Goal: Transaction & Acquisition: Purchase product/service

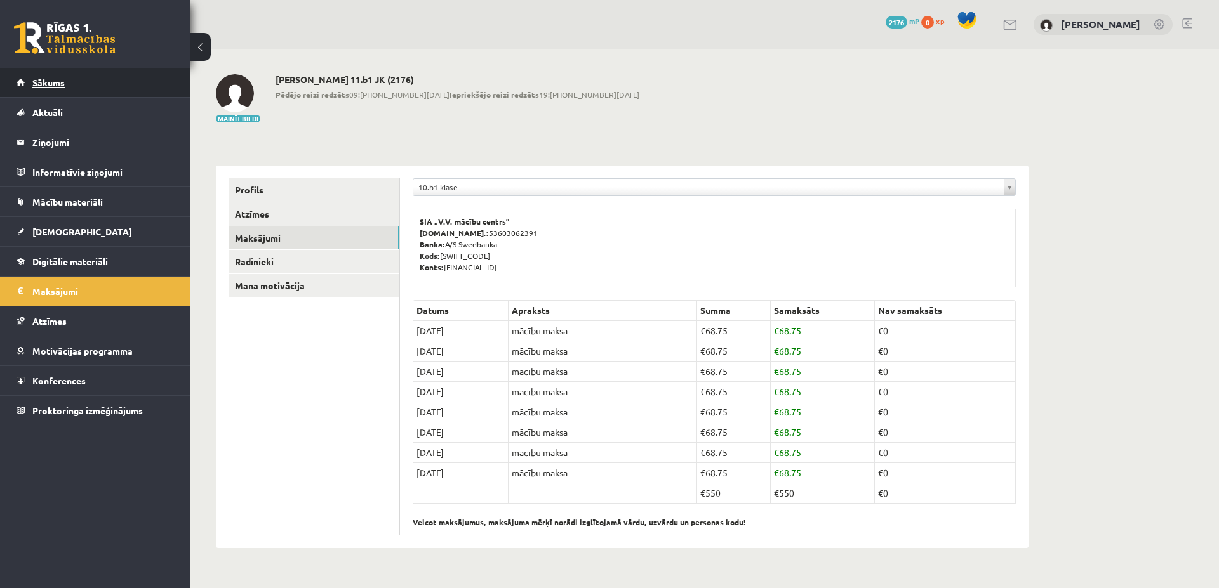
click at [55, 83] on span "Sākums" at bounding box center [48, 82] width 32 height 11
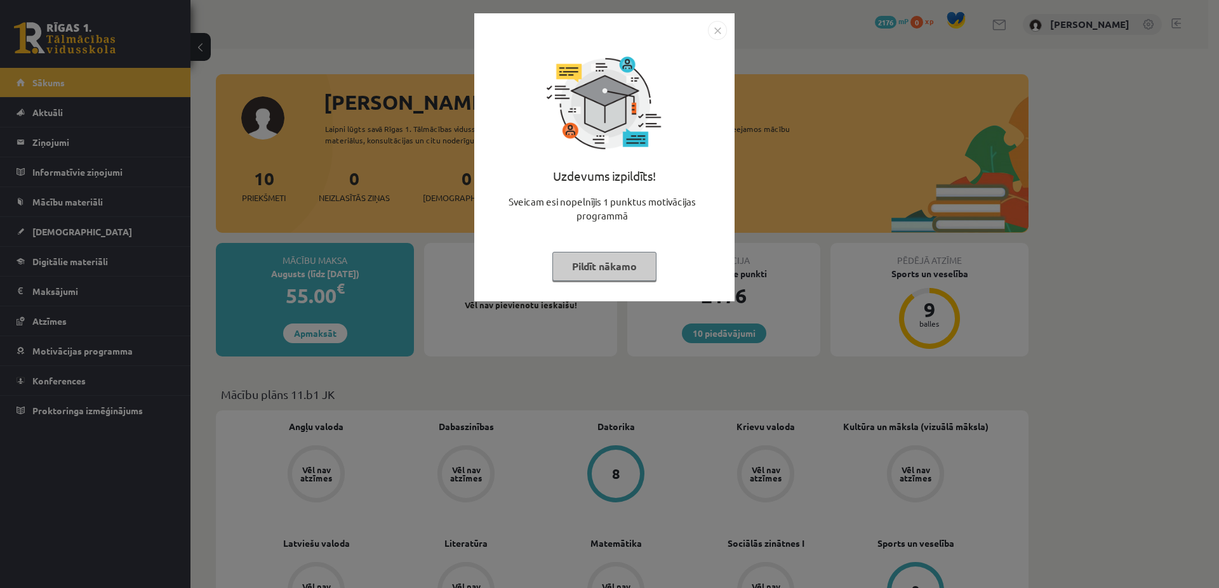
click at [596, 260] on button "Pildīt nākamo" at bounding box center [604, 266] width 104 height 29
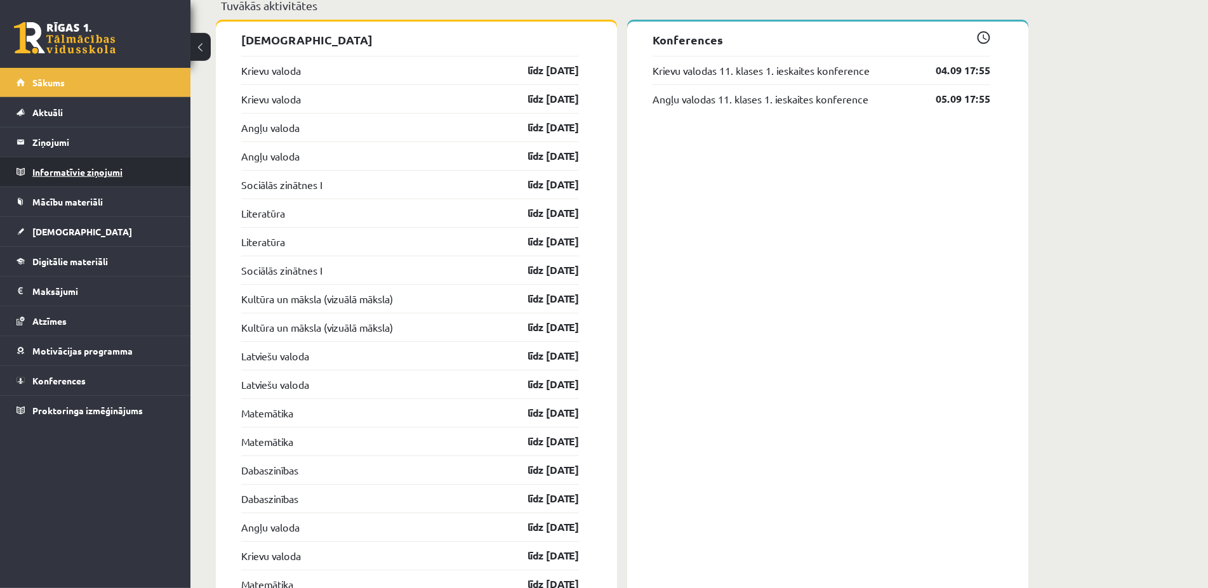
scroll to position [842, 0]
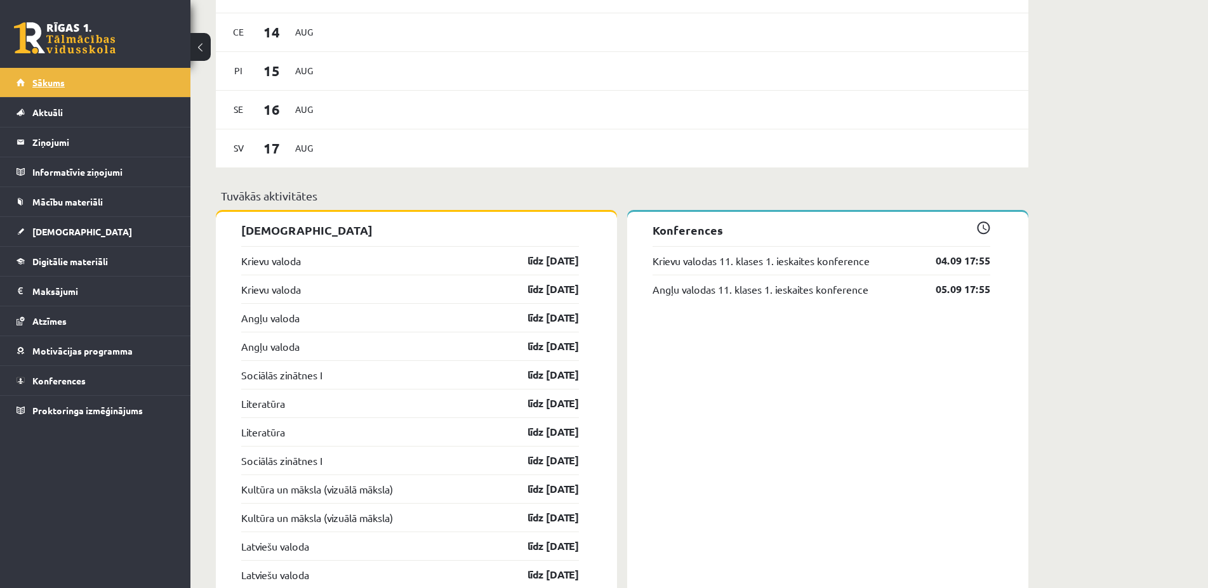
click at [69, 83] on link "Sākums" at bounding box center [96, 82] width 158 height 29
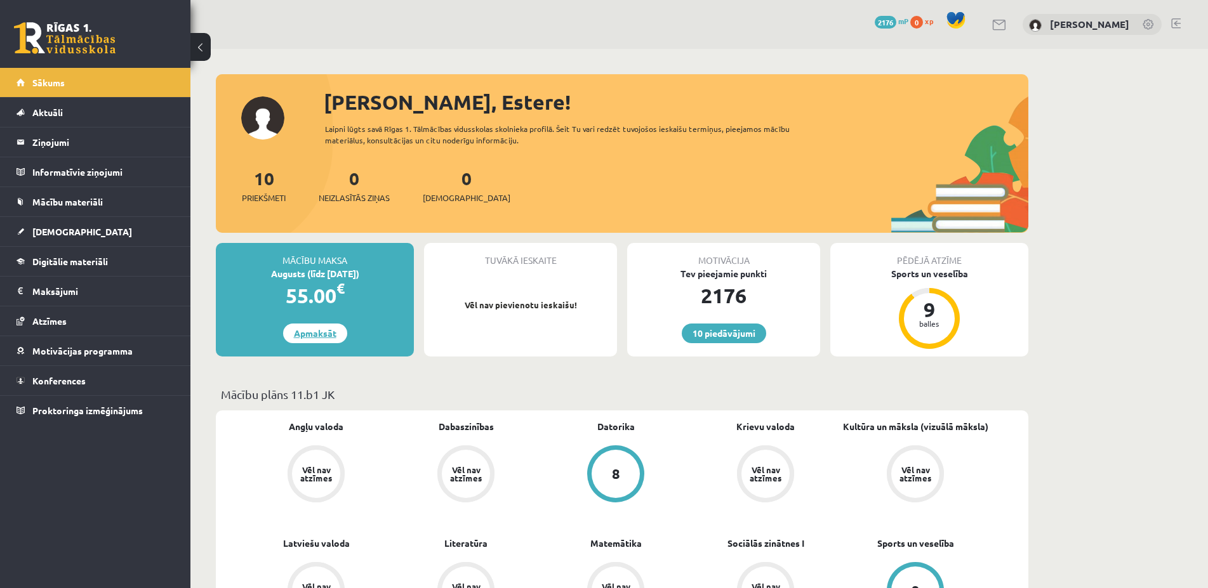
click at [305, 336] on link "Apmaksāt" at bounding box center [315, 334] width 64 height 20
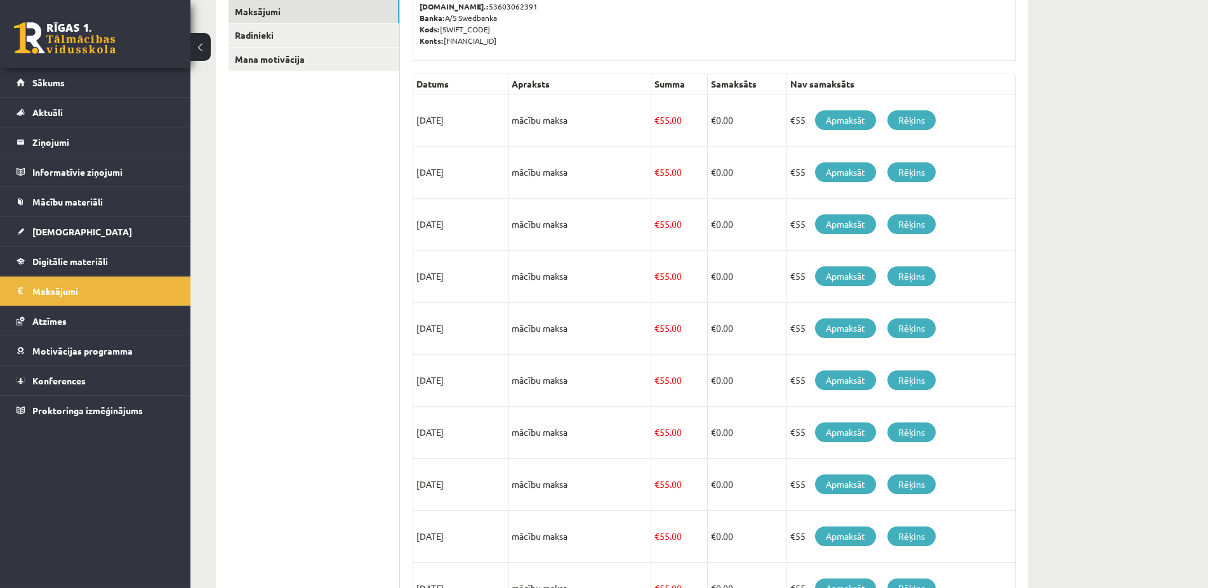
scroll to position [194, 0]
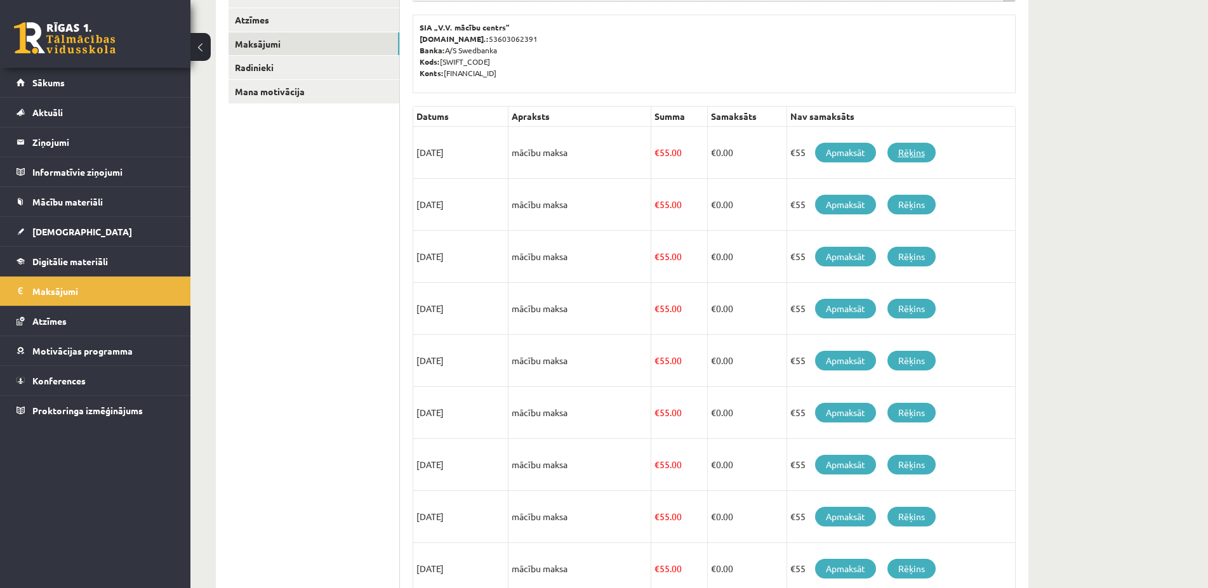
click at [913, 151] on link "Rēķins" at bounding box center [911, 153] width 48 height 20
click at [846, 150] on link "Apmaksāt" at bounding box center [845, 153] width 61 height 20
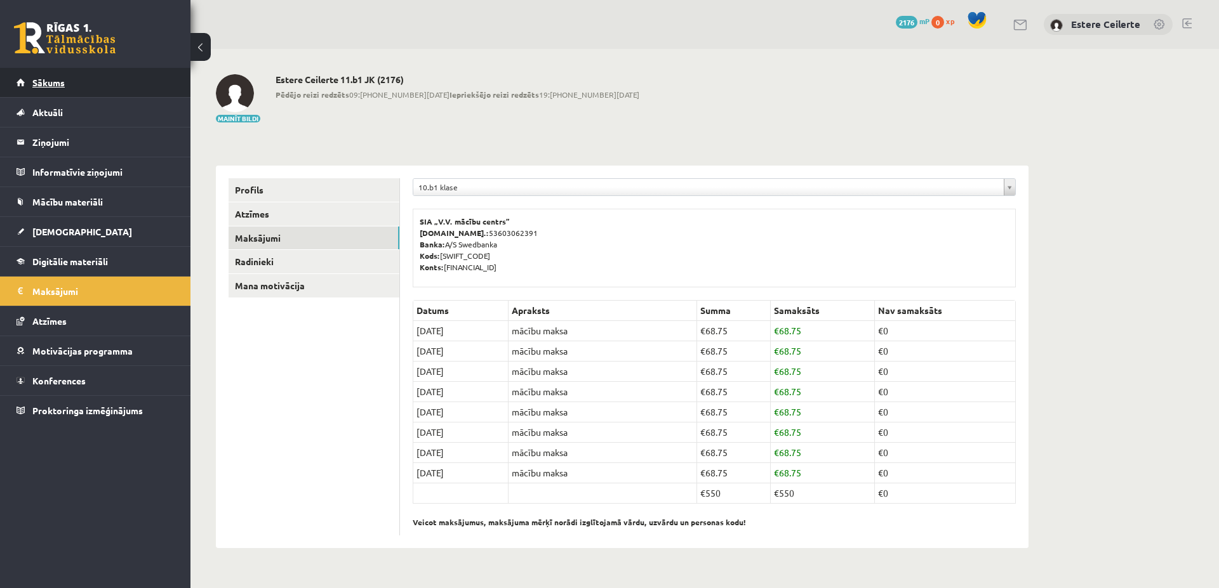
click at [90, 86] on link "Sākums" at bounding box center [96, 82] width 158 height 29
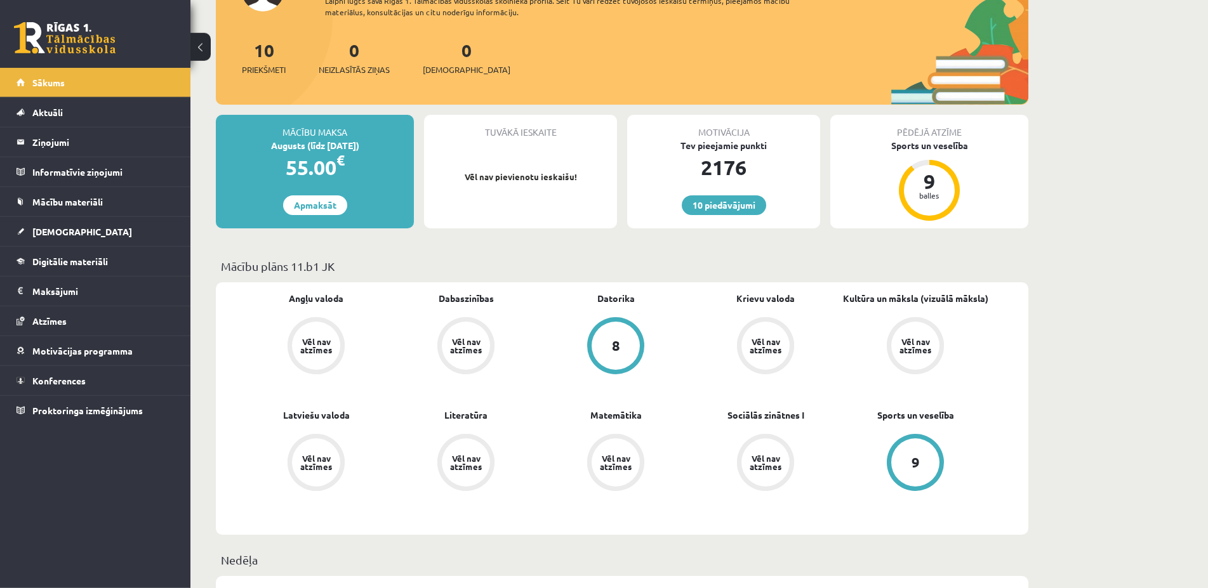
scroll to position [129, 0]
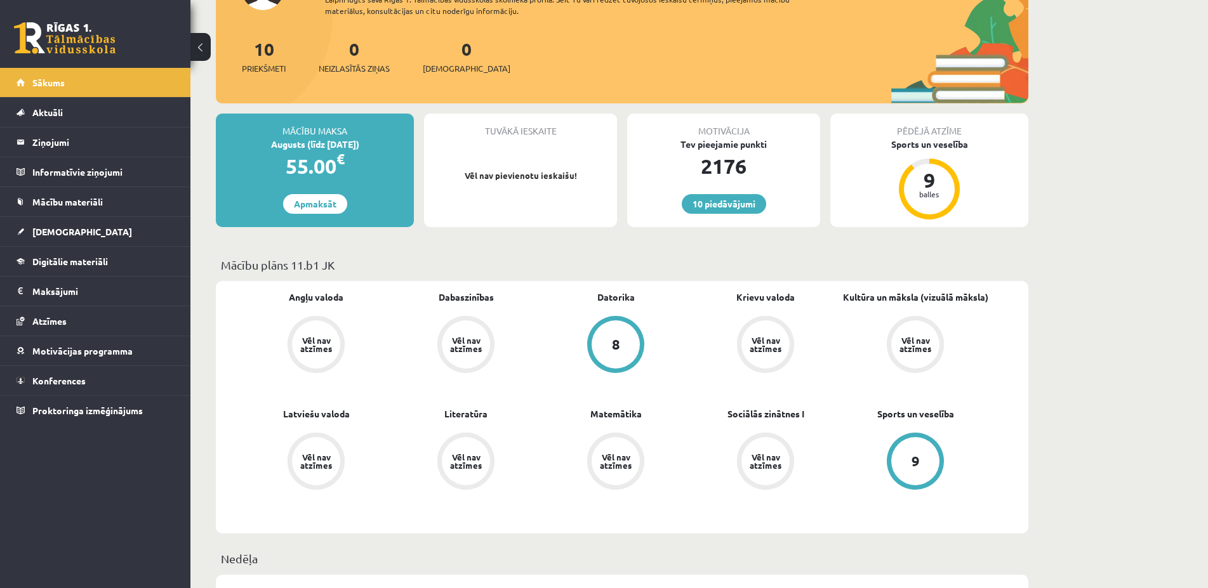
click at [243, 179] on div "55.00 €" at bounding box center [315, 166] width 198 height 30
click at [304, 194] on div "Mācību maksa Augusts (līdz 15.08.25) 55.00 € Apmaksāt" at bounding box center [315, 171] width 198 height 114
click at [305, 206] on link "Apmaksāt" at bounding box center [315, 204] width 64 height 20
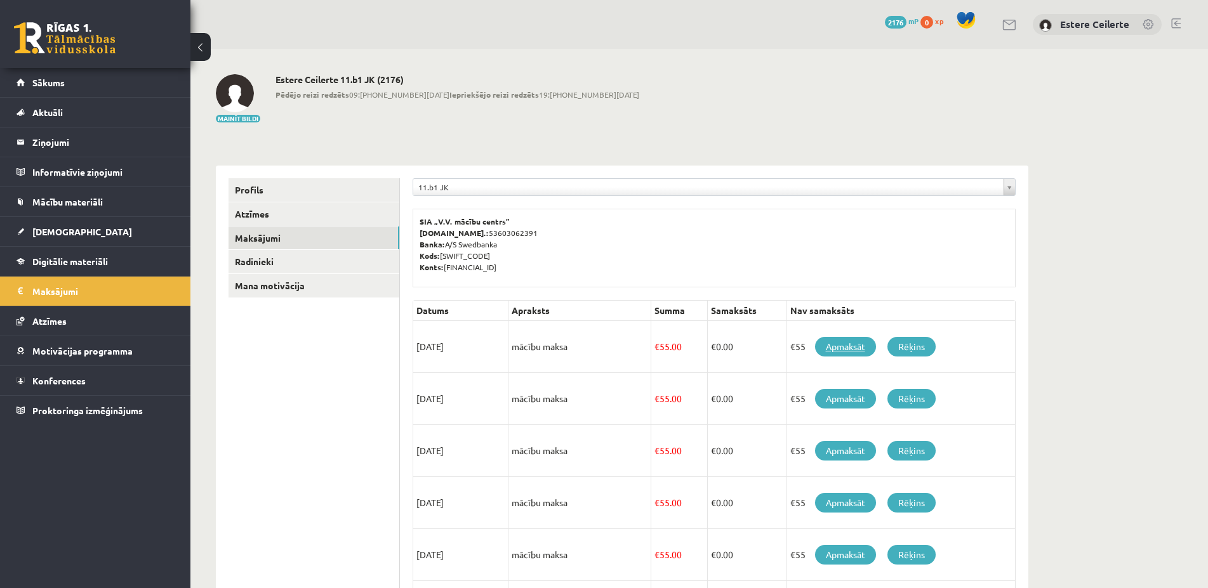
click at [837, 350] on link "Apmaksāt" at bounding box center [845, 347] width 61 height 20
click at [1179, 22] on link at bounding box center [1176, 23] width 10 height 10
